Goal: Share content: Share content

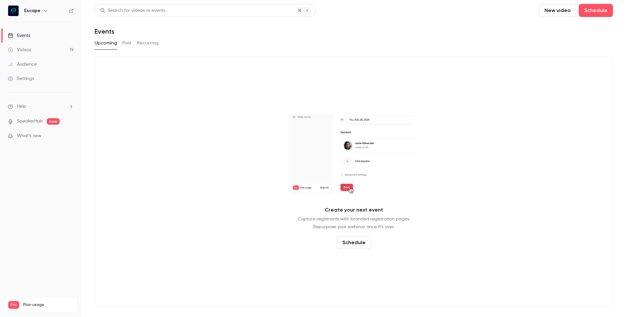
click at [53, 48] on link "Videos 19" at bounding box center [40, 50] width 81 height 14
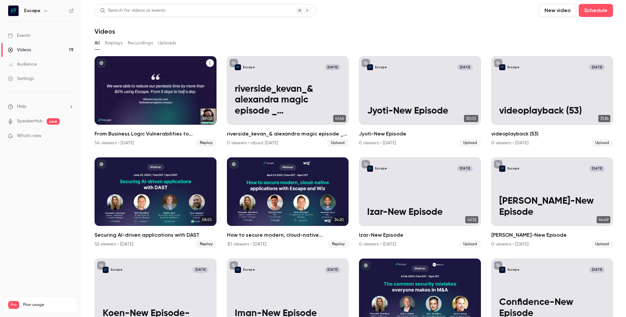
click at [170, 88] on div "From Business Logic Vulnerabilities to Actionable Insights: AI-powered Pentesti…" at bounding box center [156, 90] width 122 height 68
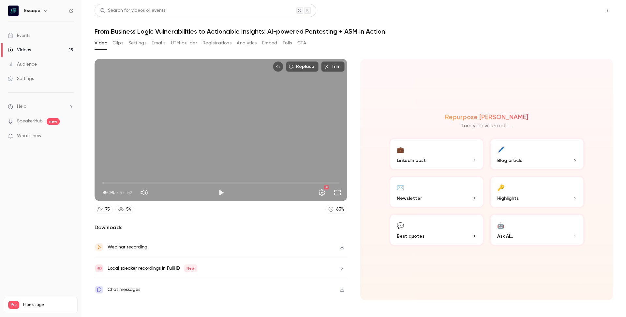
click at [588, 11] on button "Share" at bounding box center [584, 10] width 26 height 13
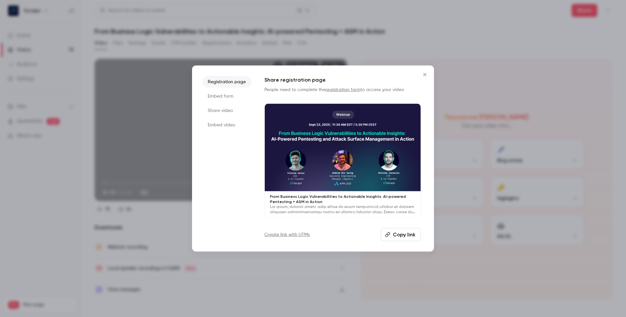
click at [223, 97] on li "Embed form" at bounding box center [226, 96] width 49 height 12
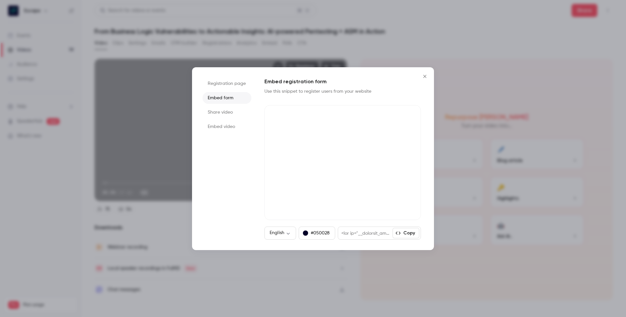
click at [225, 113] on li "Share video" at bounding box center [226, 112] width 49 height 12
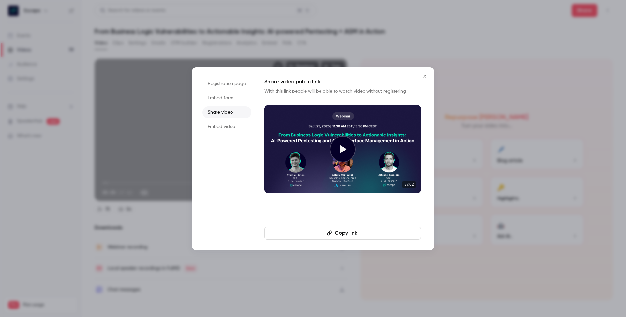
click at [223, 129] on li "Embed video" at bounding box center [226, 127] width 49 height 12
click at [224, 126] on li "Embed video" at bounding box center [226, 127] width 49 height 12
click at [219, 110] on li "Share video" at bounding box center [226, 112] width 49 height 12
click at [341, 232] on button "Copy link" at bounding box center [342, 232] width 156 height 13
